Goal: Feedback & Contribution: Contribute content

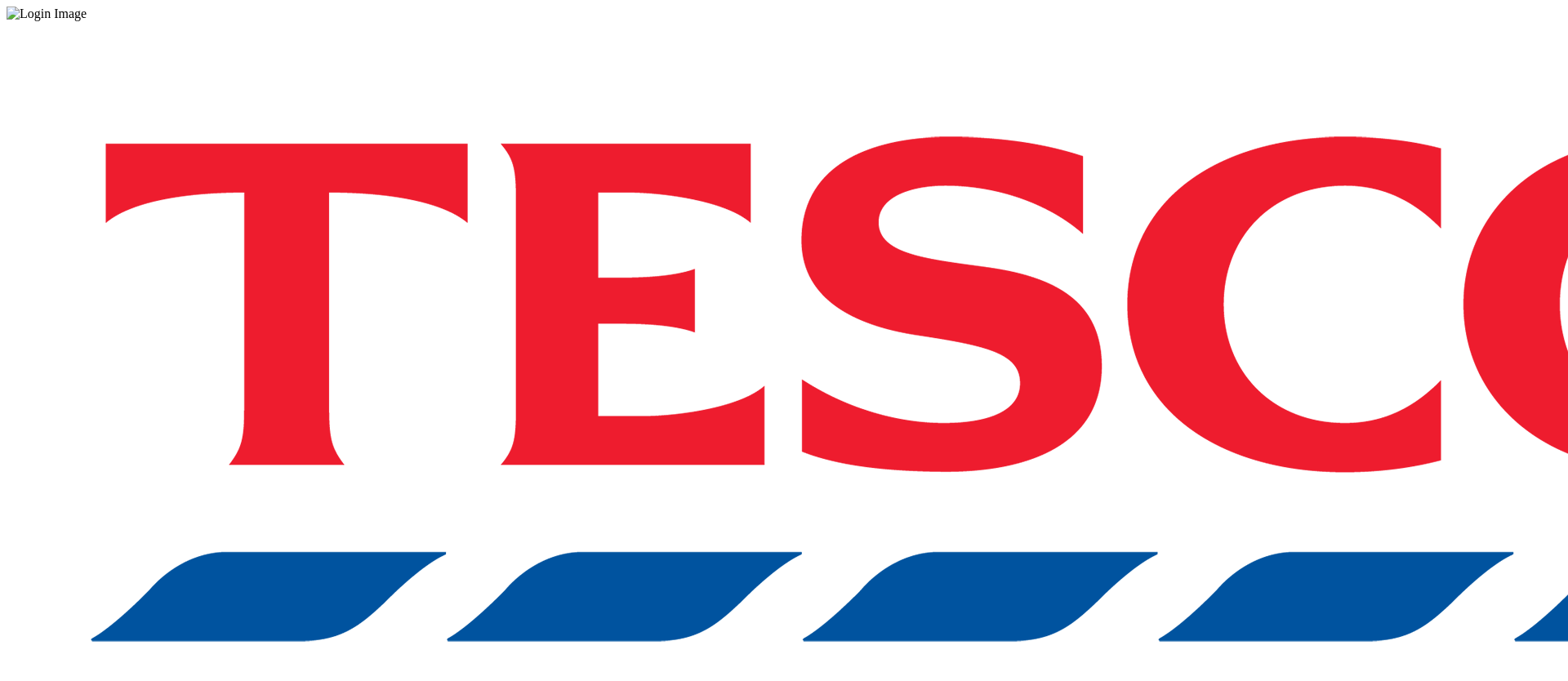
click at [1163, 417] on div "Log in to the Spectra’s dashboard using Tesco’s credentials. If you don’t have …" at bounding box center [784, 427] width 1555 height 812
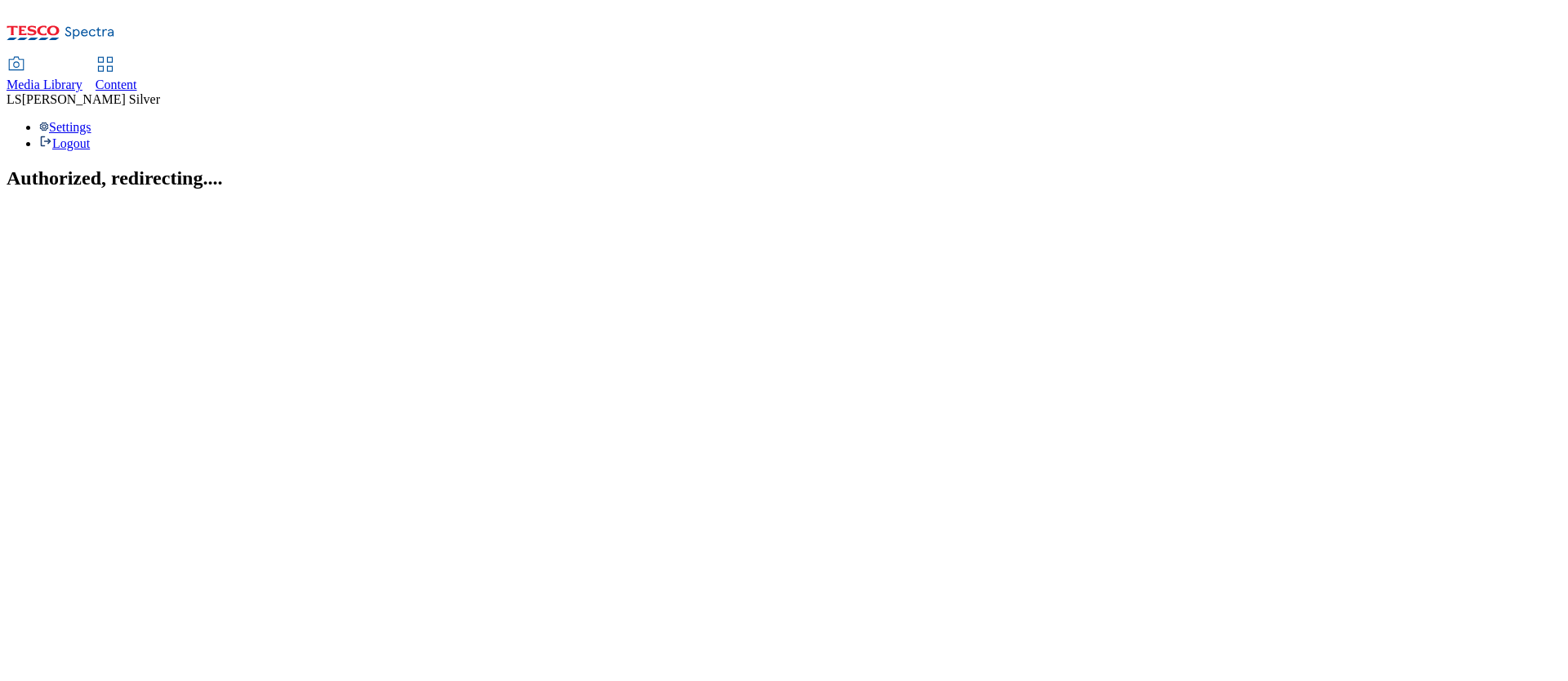
click at [82, 58] on link "Media Library" at bounding box center [44, 76] width 76 height 35
click at [82, 77] on span "Media Library" at bounding box center [44, 84] width 76 height 14
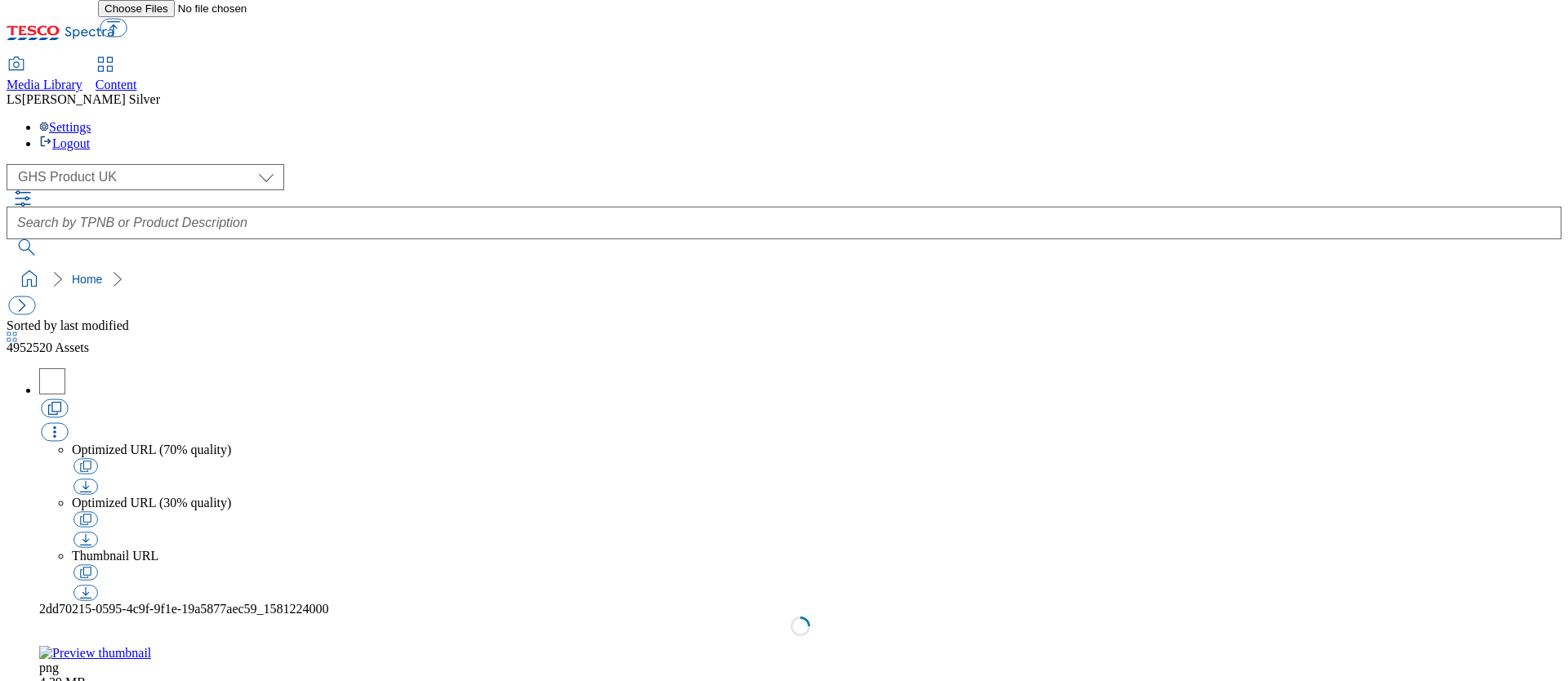
click at [116, 164] on div "( optional ) GHS Marketing UK GHS Product UK GHS Product [GEOGRAPHIC_DATA]" at bounding box center [784, 209] width 1555 height 91
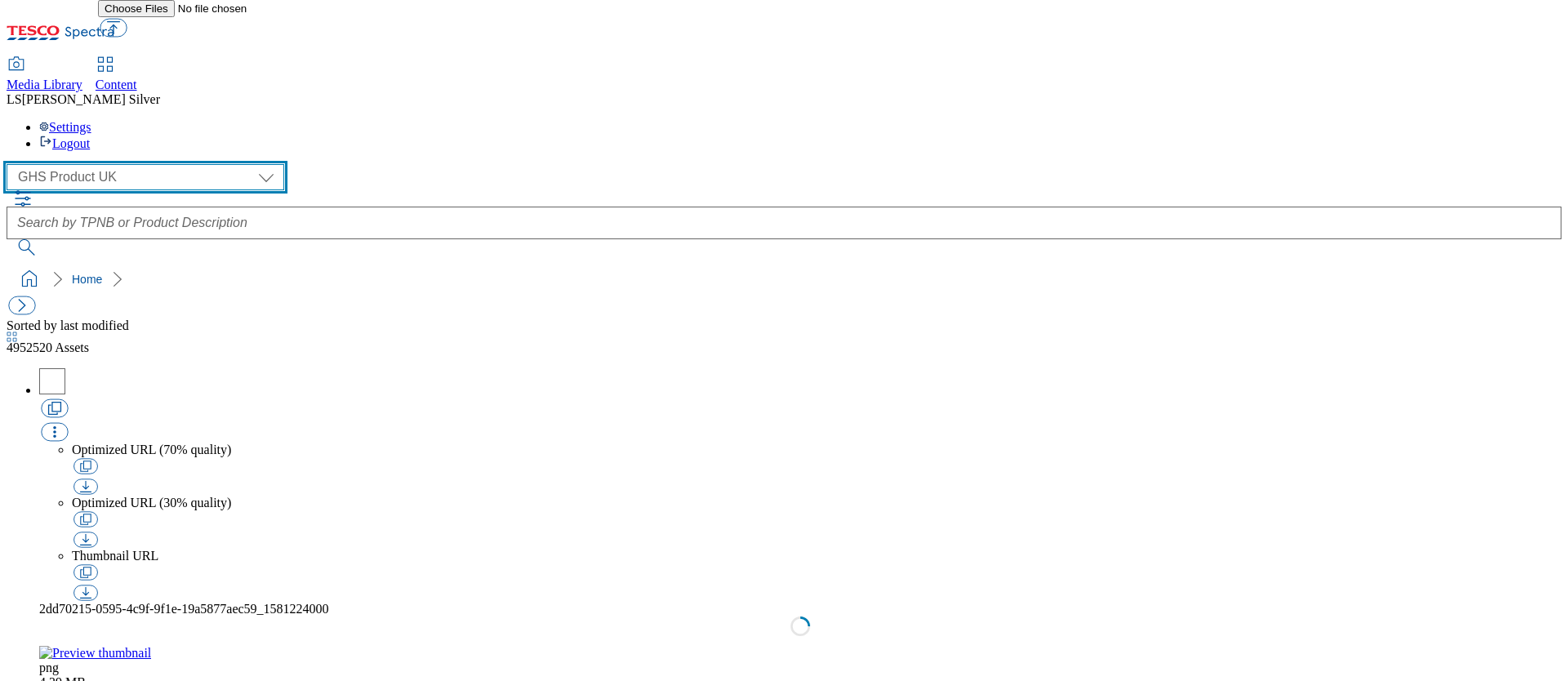
click at [109, 164] on select "GHS Marketing UK GHS Product [GEOGRAPHIC_DATA]" at bounding box center [145, 177] width 278 height 26
select select "flare-ghs-mktg"
click at [12, 164] on select "GHS Marketing UK GHS Product [GEOGRAPHIC_DATA]" at bounding box center [145, 177] width 278 height 26
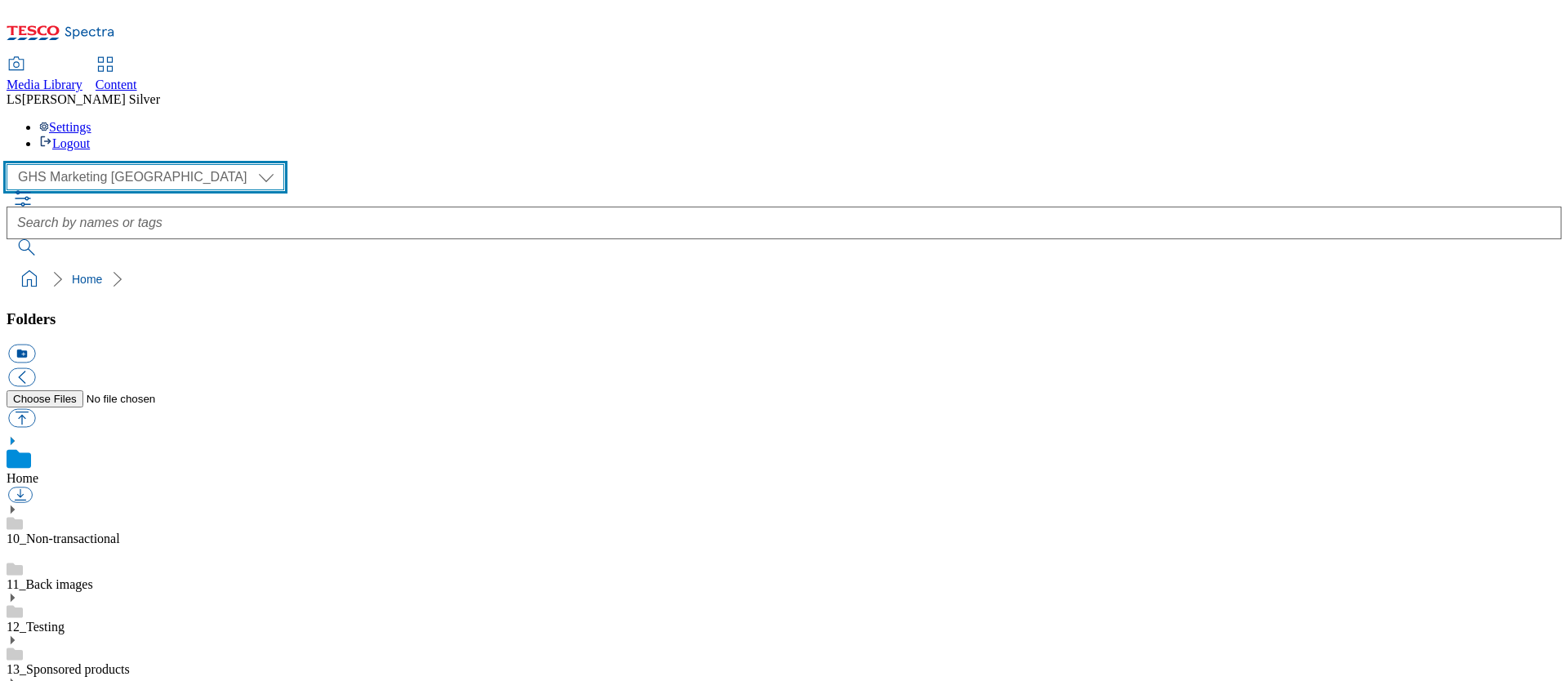
scroll to position [153, 0]
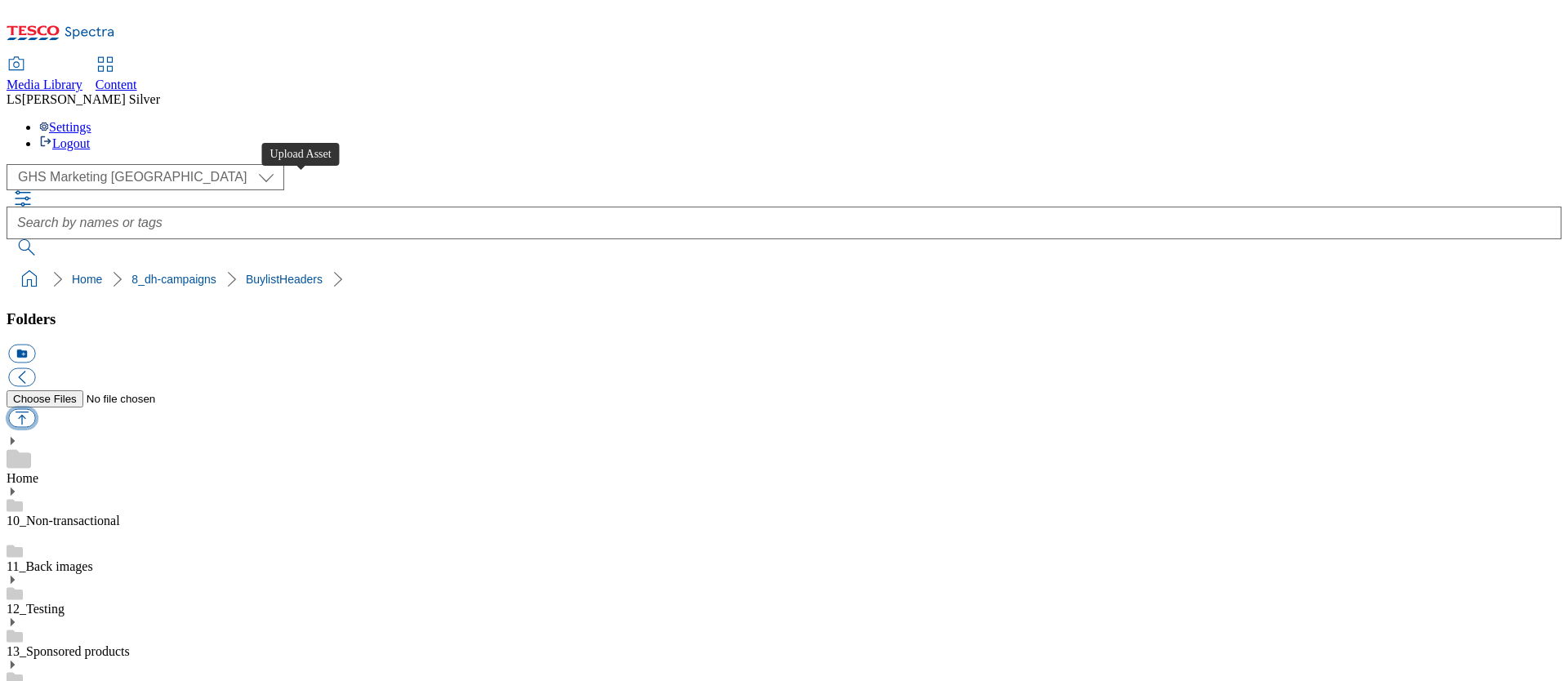
click at [35, 409] on button "button" at bounding box center [21, 418] width 27 height 19
type input "C:\fakepath\1760433494250-ad542032_Alpro_LegoBrand_2560x320_V2.jpg"
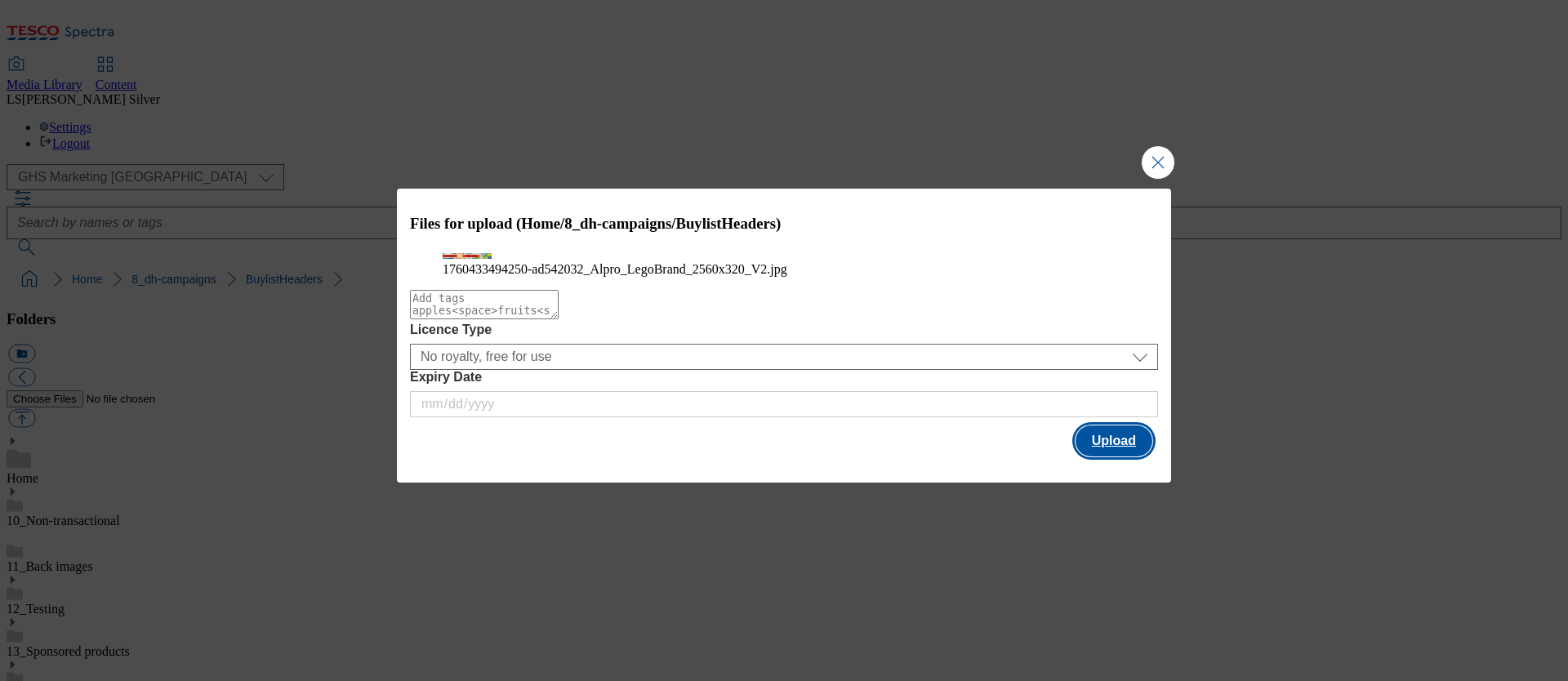
click at [1132, 457] on button "Upload" at bounding box center [1114, 441] width 76 height 31
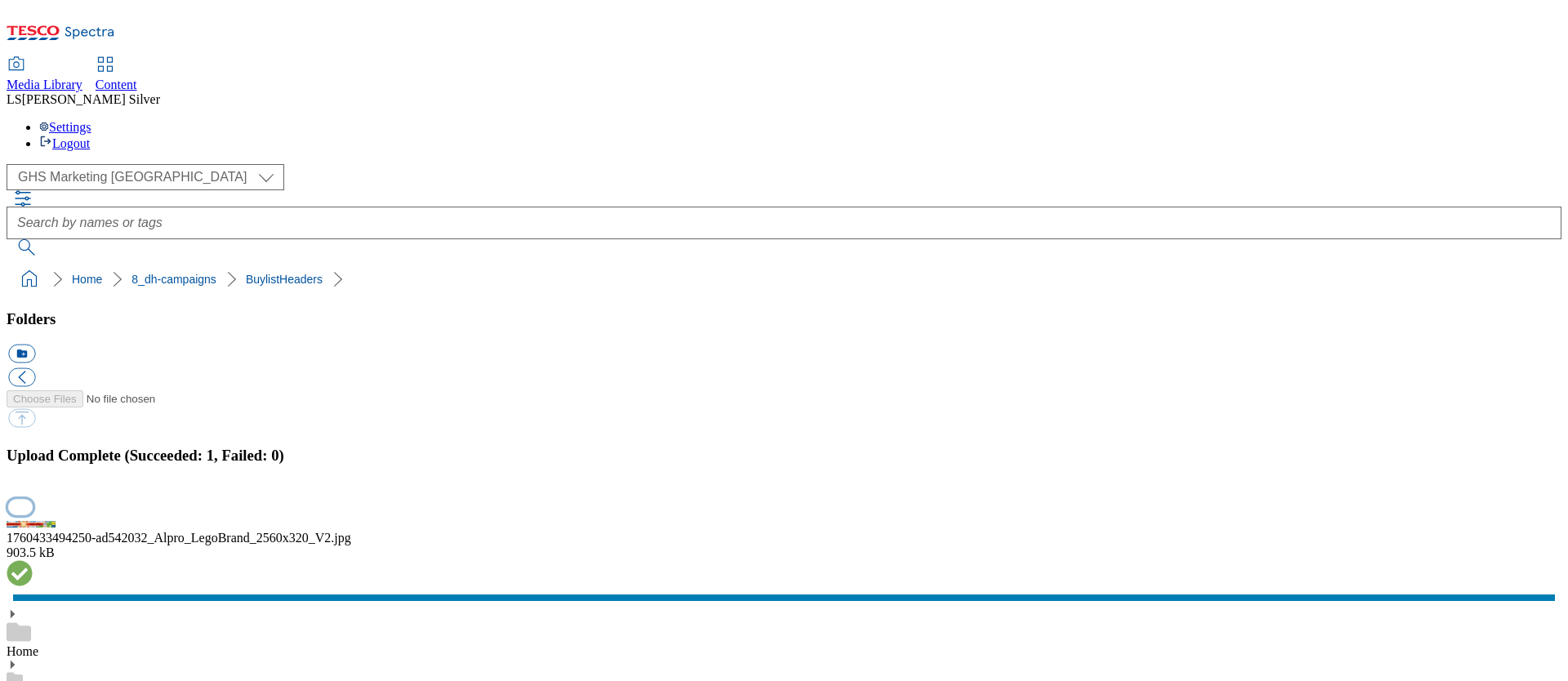
click at [33, 499] on button "button" at bounding box center [21, 506] width 25 height 16
